Goal: Task Accomplishment & Management: Manage account settings

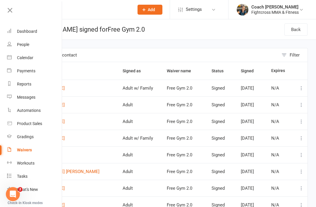
scroll to position [0, 1]
click at [31, 31] on div "Dashboard" at bounding box center [26, 31] width 20 height 5
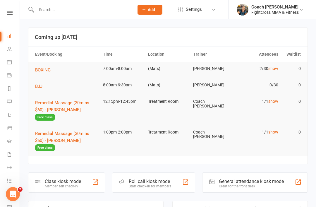
click at [11, 156] on icon at bounding box center [9, 154] width 5 height 5
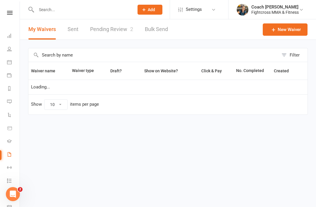
select select "50"
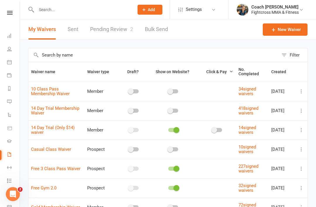
click at [119, 28] on link "Pending Review 2" at bounding box center [111, 29] width 43 height 20
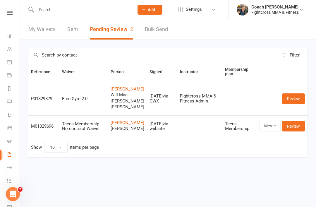
click at [295, 131] on link "Review" at bounding box center [293, 126] width 23 height 11
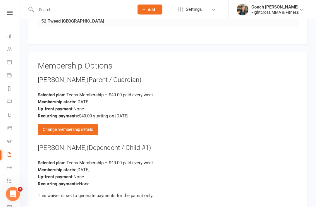
scroll to position [583, 0]
click at [77, 128] on div "Change membership details" at bounding box center [68, 129] width 60 height 11
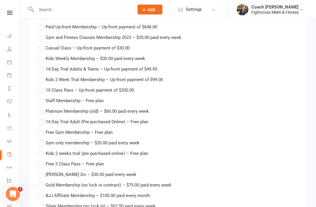
scroll to position [708, 0]
click at [42, 129] on label "Free Gym Membership – Free plan" at bounding box center [75, 132] width 75 height 7
click at [41, 129] on input "Free Gym Membership – Free plan" at bounding box center [40, 129] width 4 height 0
type input "Free Gym Membership"
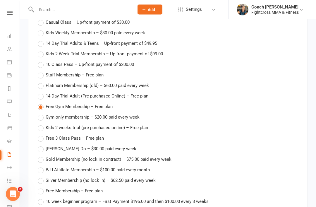
scroll to position [747, 0]
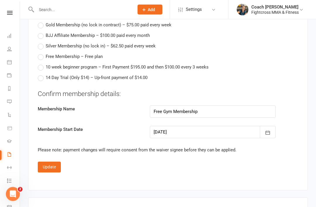
click at [50, 164] on button "Update" at bounding box center [49, 167] width 23 height 11
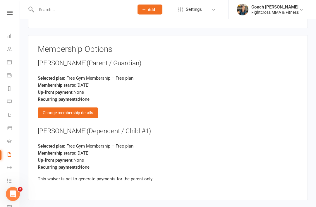
scroll to position [600, 0]
click at [72, 109] on div "Change membership details" at bounding box center [68, 112] width 60 height 11
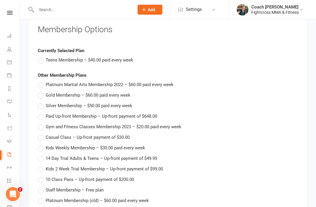
scroll to position [618, 0]
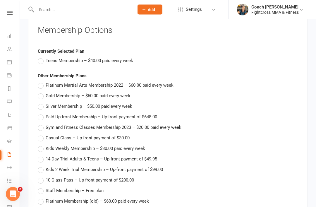
click at [46, 57] on span "Teens Membership – $40.00 paid every week" at bounding box center [89, 60] width 87 height 6
click at [41, 57] on input "Teens Membership – $40.00 paid every week" at bounding box center [40, 57] width 4 height 0
type input "Teens Membership"
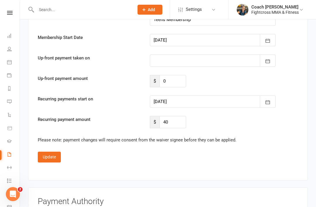
click at [50, 153] on button "Update" at bounding box center [49, 156] width 23 height 11
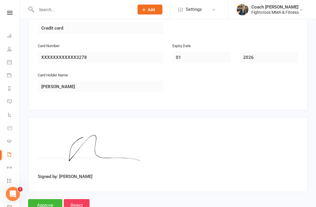
scroll to position [819, 0]
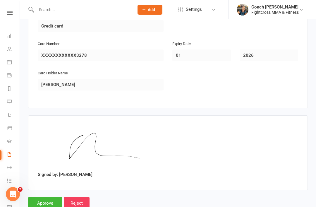
click at [46, 197] on input "Approve" at bounding box center [45, 203] width 34 height 12
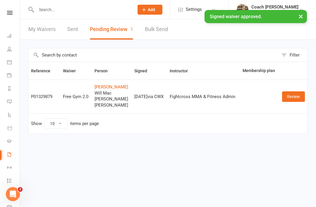
click at [293, 97] on link "Review" at bounding box center [293, 96] width 23 height 11
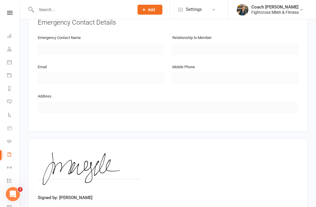
scroll to position [905, 0]
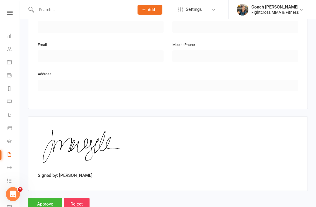
click at [41, 198] on input "Approve" at bounding box center [45, 204] width 34 height 12
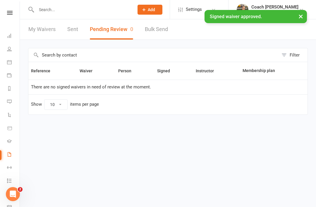
click at [13, 14] on link at bounding box center [9, 13] width 21 height 4
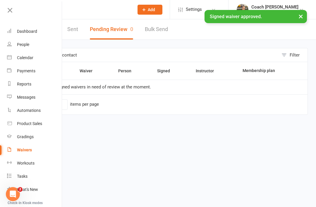
click at [27, 33] on div "Dashboard" at bounding box center [27, 31] width 20 height 5
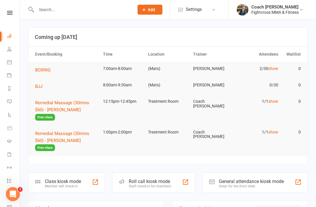
click at [45, 67] on span "BOXING" at bounding box center [42, 69] width 15 height 5
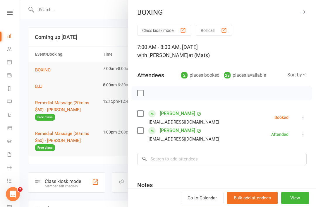
click at [304, 119] on icon at bounding box center [303, 117] width 6 height 6
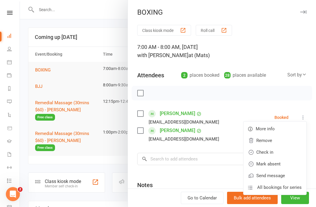
click at [273, 153] on link "Check in" at bounding box center [274, 152] width 63 height 12
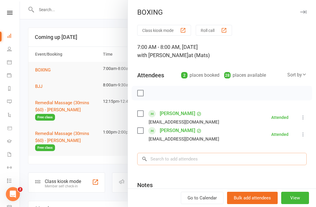
click at [186, 158] on input "search" at bounding box center [221, 159] width 169 height 12
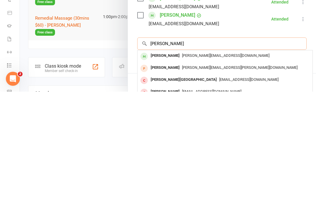
type input "Britt"
click at [168, 167] on div "Britt Wright" at bounding box center [165, 171] width 34 height 8
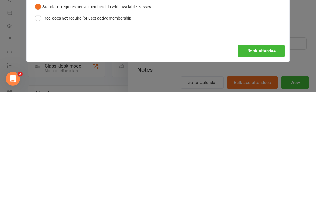
scroll to position [115, 0]
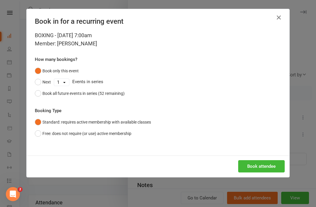
click at [262, 166] on button "Book attendee" at bounding box center [261, 166] width 46 height 12
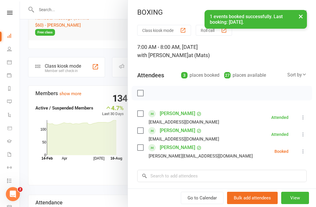
click at [304, 152] on icon at bounding box center [303, 151] width 6 height 6
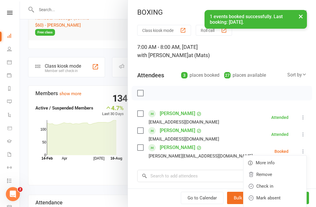
click at [273, 186] on link "Check in" at bounding box center [274, 186] width 63 height 12
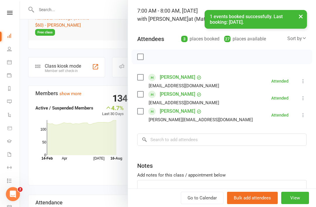
scroll to position [37, 0]
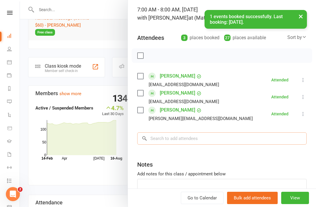
click at [197, 137] on input "search" at bounding box center [221, 138] width 169 height 12
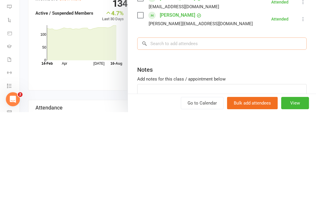
scroll to position [115, 0]
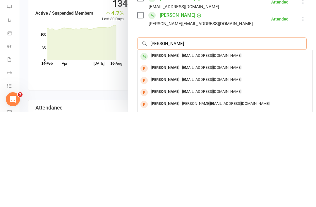
type input "Lyn"
click at [170, 146] on div "Lyn Montague" at bounding box center [165, 150] width 34 height 8
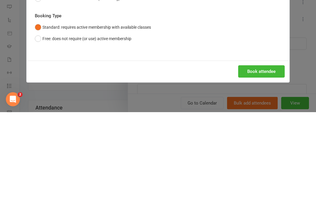
scroll to position [210, 0]
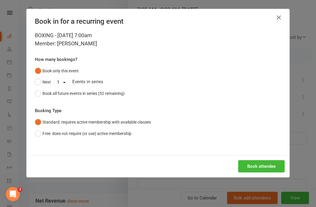
click at [267, 166] on button "Book attendee" at bounding box center [261, 166] width 46 height 12
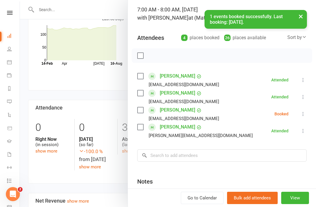
click at [304, 116] on icon at bounding box center [303, 114] width 6 height 6
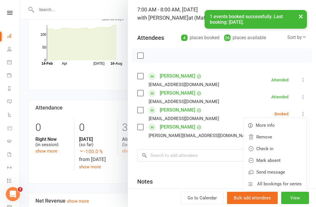
click at [278, 148] on link "Check in" at bounding box center [274, 149] width 63 height 12
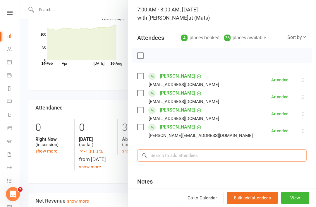
click at [179, 154] on input "search" at bounding box center [221, 155] width 169 height 12
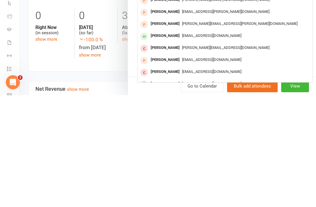
scroll to position [93, 0]
type input "Nathan"
click at [163, 143] on div "Nathan Trinh" at bounding box center [165, 147] width 34 height 8
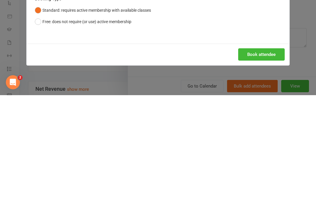
scroll to position [321, 0]
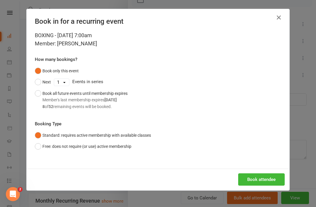
click at [262, 179] on button "Book attendee" at bounding box center [261, 179] width 46 height 12
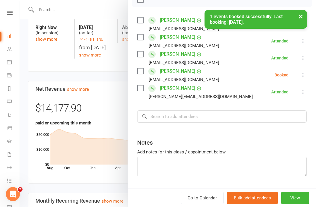
click at [305, 74] on icon at bounding box center [303, 75] width 6 height 6
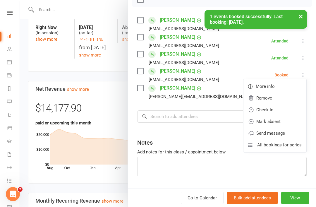
click at [271, 110] on link "Check in" at bounding box center [274, 110] width 63 height 12
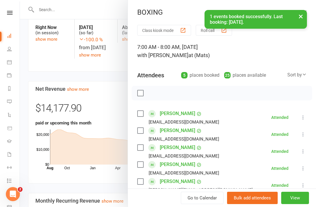
scroll to position [0, 0]
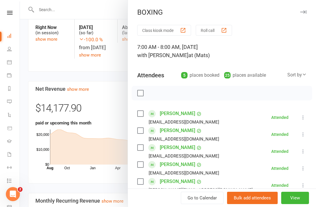
click at [99, 71] on div at bounding box center [168, 103] width 296 height 207
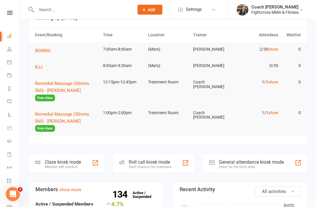
scroll to position [19, 0]
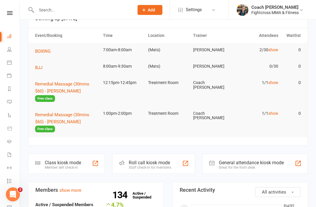
click at [40, 67] on span "BJJ" at bounding box center [38, 67] width 7 height 5
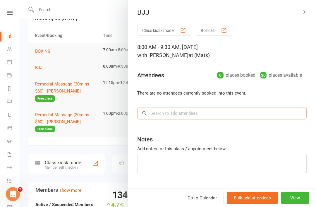
click at [195, 112] on input "search" at bounding box center [221, 113] width 169 height 12
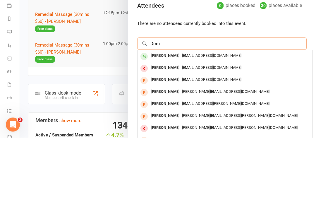
type input "Dom"
click at [169, 121] on div "Dom Coonan" at bounding box center [165, 125] width 34 height 8
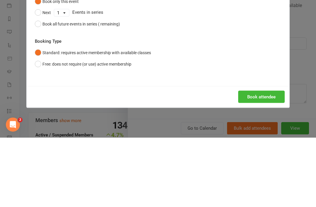
scroll to position [88, 0]
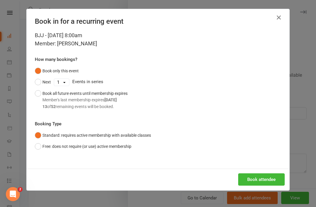
click at [264, 179] on button "Book attendee" at bounding box center [261, 179] width 46 height 12
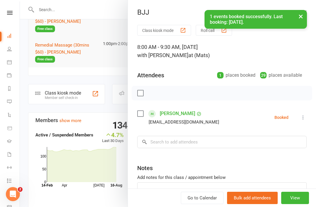
click at [304, 119] on icon at bounding box center [303, 117] width 6 height 6
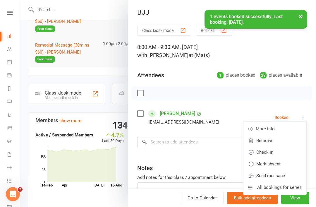
click at [270, 153] on link "Check in" at bounding box center [274, 152] width 63 height 12
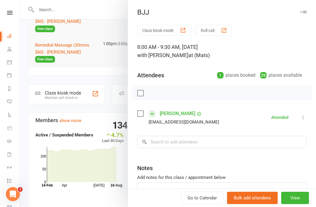
click at [295, 49] on div "8:00 AM - 9:30 AM, Saturday, August, 16, 2025 with Ross Cameron at (Mats)" at bounding box center [221, 51] width 169 height 16
click at [306, 10] on icon "button" at bounding box center [303, 12] width 6 height 4
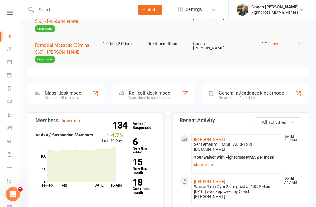
click at [11, 11] on icon at bounding box center [10, 13] width 6 height 4
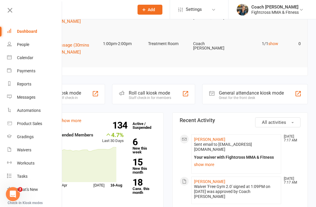
click at [24, 95] on div "Messages" at bounding box center [26, 97] width 18 height 5
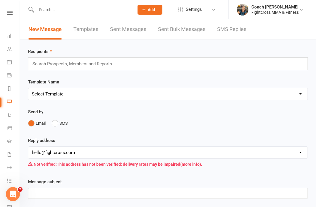
click at [8, 63] on icon at bounding box center [9, 62] width 5 height 5
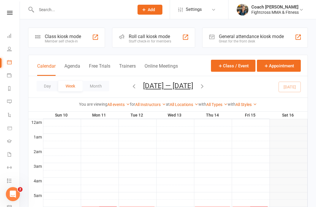
click at [205, 83] on icon "button" at bounding box center [202, 86] width 6 height 6
click at [202, 86] on icon "button" at bounding box center [202, 86] width 6 height 6
click at [204, 87] on icon "button" at bounding box center [202, 86] width 6 height 6
click at [205, 88] on icon "button" at bounding box center [202, 86] width 6 height 6
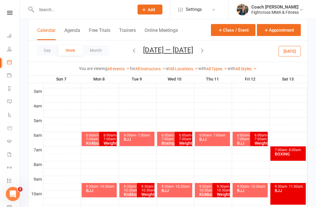
scroll to position [75, 0]
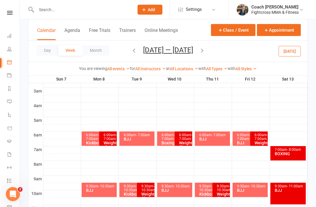
click at [276, 30] on button "Appointment" at bounding box center [279, 30] width 44 height 12
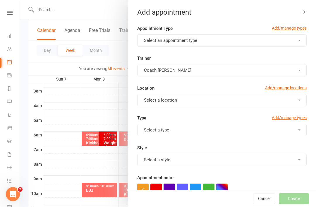
click at [297, 44] on button "Select an appointment type" at bounding box center [221, 40] width 169 height 12
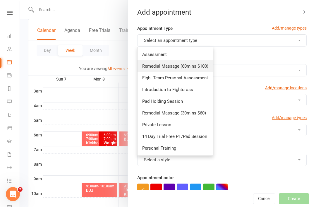
click at [193, 67] on span "Remedial Massage (60mins $100)" at bounding box center [175, 65] width 66 height 5
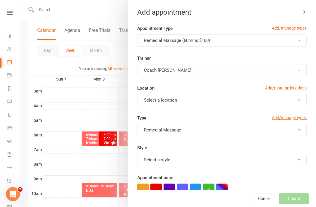
checkbox input "true"
click at [293, 101] on button "Select a location" at bounding box center [221, 100] width 169 height 12
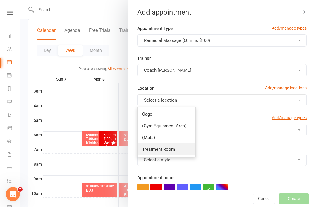
click at [161, 152] on link "Treatment Room" at bounding box center [166, 149] width 58 height 12
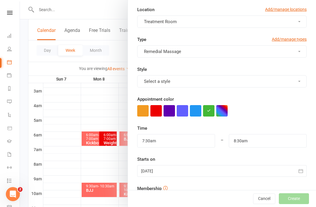
scroll to position [79, 0]
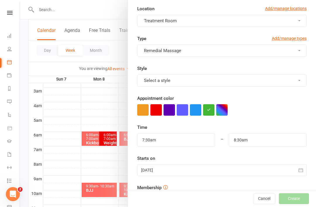
click at [180, 172] on div at bounding box center [221, 170] width 169 height 12
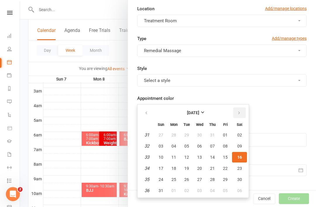
click at [237, 115] on icon "button" at bounding box center [239, 112] width 4 height 5
click at [211, 147] on span "11" at bounding box center [212, 145] width 5 height 5
type input "11 Sep 2025"
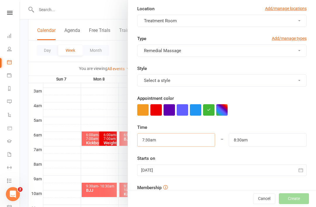
click at [160, 139] on input "7:30am" at bounding box center [176, 139] width 78 height 13
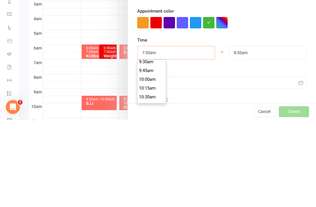
scroll to position [335, 0]
click at [151, 180] on li "10:30am" at bounding box center [151, 184] width 28 height 9
type input "10:30am"
type input "11:30am"
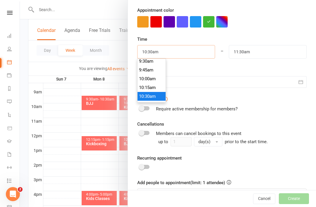
scroll to position [359, 0]
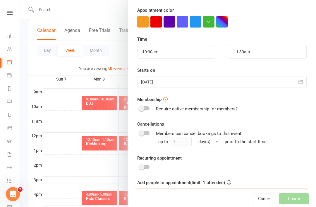
click at [167, 193] on input at bounding box center [221, 194] width 169 height 12
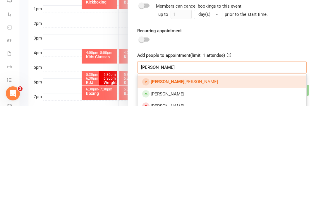
scroll to position [193, 0]
type input "Pam"
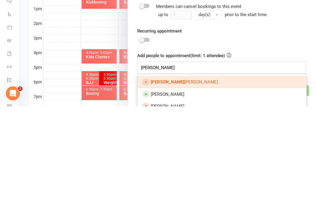
click at [181, 180] on span "Pam McSweeney" at bounding box center [183, 182] width 67 height 5
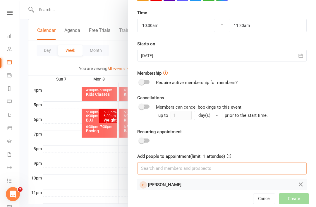
scroll to position [183, 0]
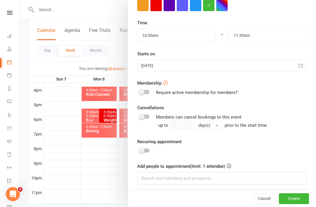
click at [299, 204] on button "Create" at bounding box center [293, 198] width 30 height 11
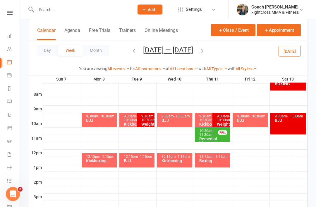
scroll to position [143, 0]
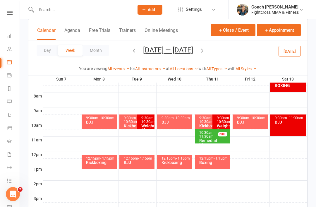
click at [11, 13] on icon at bounding box center [10, 13] width 6 height 4
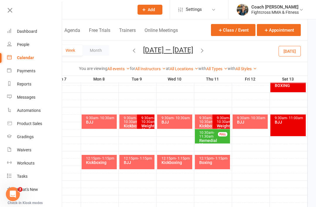
click at [25, 30] on div "Dashboard" at bounding box center [27, 31] width 20 height 5
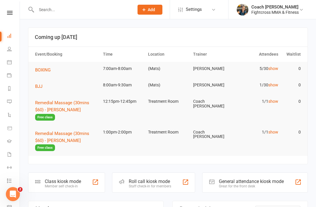
click at [51, 12] on input "text" at bounding box center [81, 10] width 95 height 8
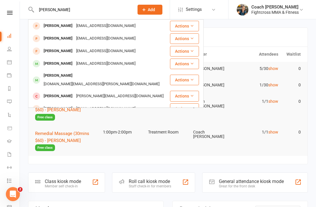
type input "Ryan"
click at [61, 63] on div "Ryan Barker" at bounding box center [58, 63] width 32 height 8
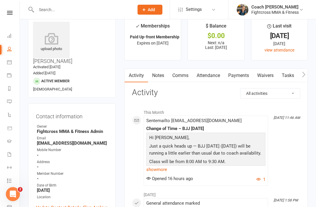
scroll to position [12, 0]
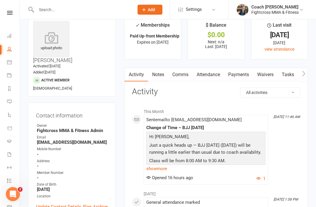
click at [183, 73] on link "Comms" at bounding box center [180, 74] width 24 height 13
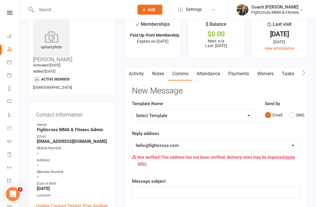
scroll to position [25, 0]
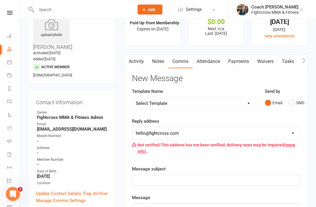
click at [247, 104] on select "Select Template [Email] Birthday [Email] no show purchased 14 day trial [Email]…" at bounding box center [193, 104] width 123 height 12
select select "37"
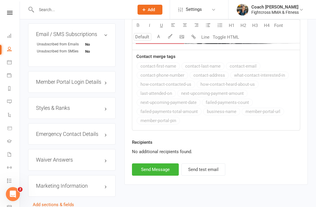
scroll to position [432, 0]
click at [155, 169] on button "Send Message" at bounding box center [155, 169] width 47 height 12
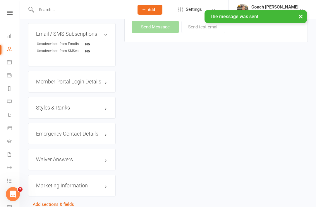
select select
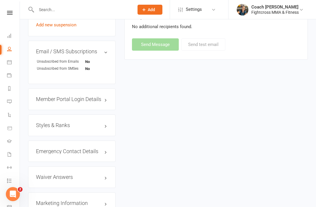
click at [11, 13] on icon at bounding box center [10, 13] width 6 height 4
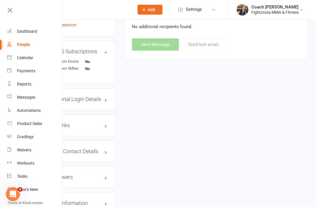
click at [32, 29] on div "Dashboard" at bounding box center [27, 31] width 20 height 5
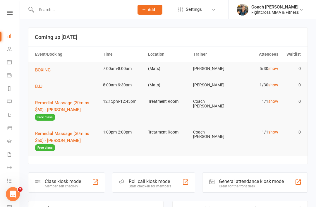
click at [55, 6] on input "text" at bounding box center [81, 10] width 95 height 8
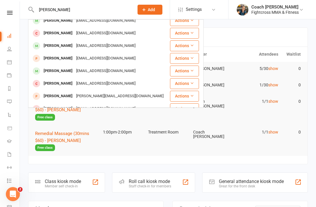
scroll to position [25, 0]
type input "Ashley"
click at [64, 66] on div "[PERSON_NAME]" at bounding box center [58, 70] width 32 height 8
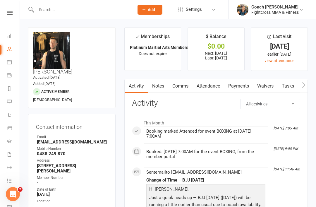
click at [46, 206] on link "Update Contact Details" at bounding box center [58, 211] width 45 height 7
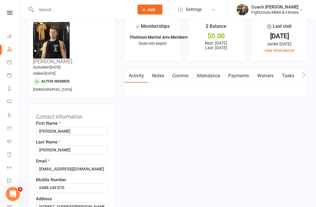
scroll to position [27, 0]
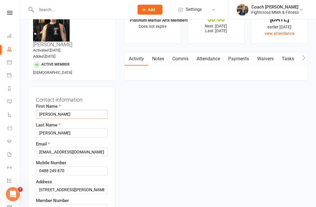
click at [61, 110] on input "Ashley" at bounding box center [72, 114] width 72 height 9
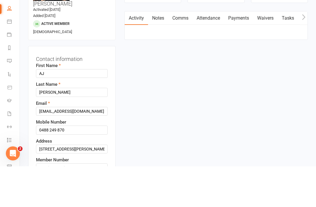
scroll to position [68, 0]
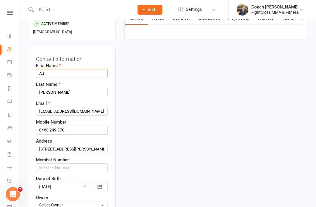
type input "AJ"
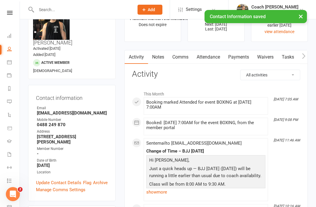
scroll to position [0, 0]
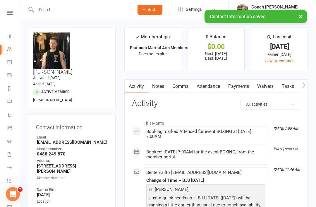
click at [13, 12] on link at bounding box center [9, 13] width 21 height 4
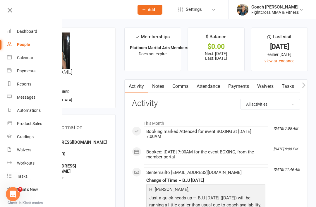
click at [26, 30] on div "Dashboard" at bounding box center [27, 31] width 20 height 5
